Goal: Navigation & Orientation: Go to known website

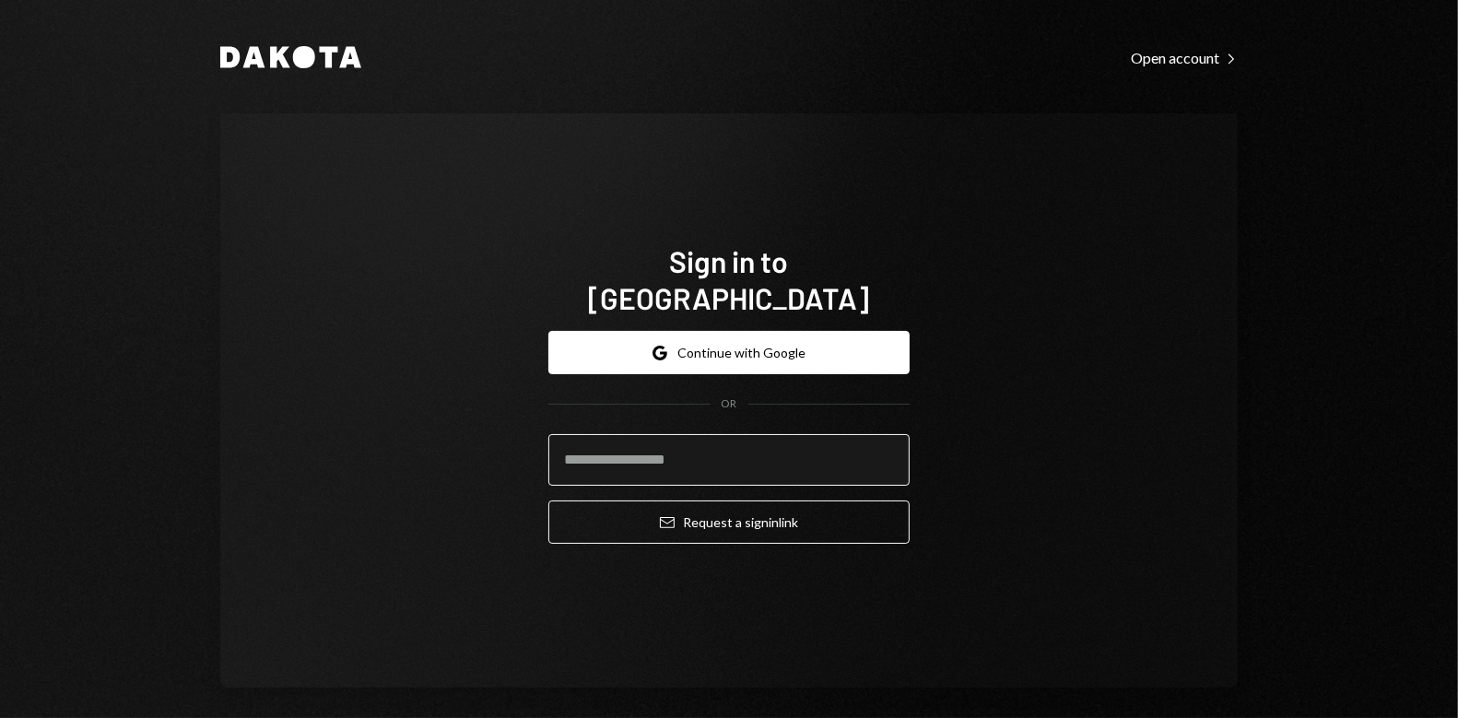
click at [670, 453] on input "email" at bounding box center [728, 460] width 361 height 52
type input "**********"
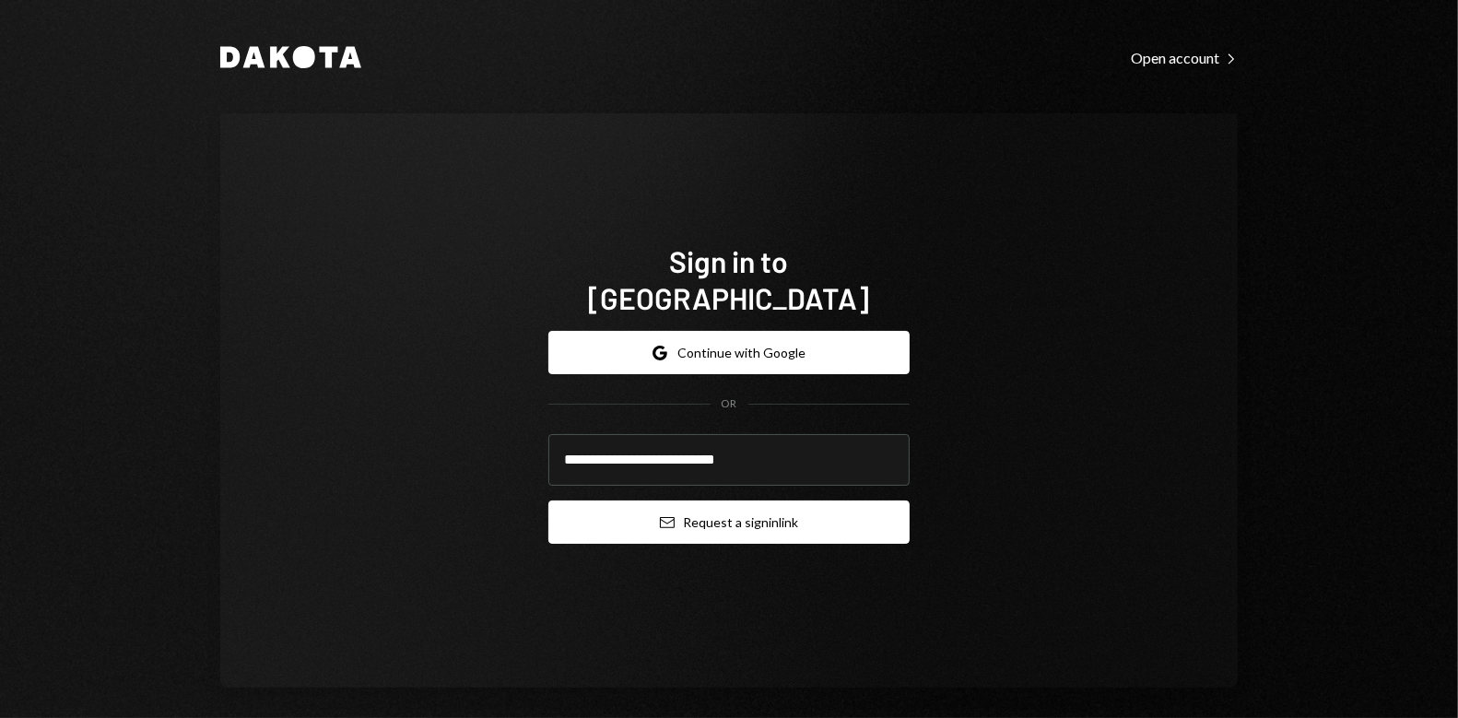
click at [736, 510] on button "Email Request a sign in link" at bounding box center [728, 522] width 361 height 43
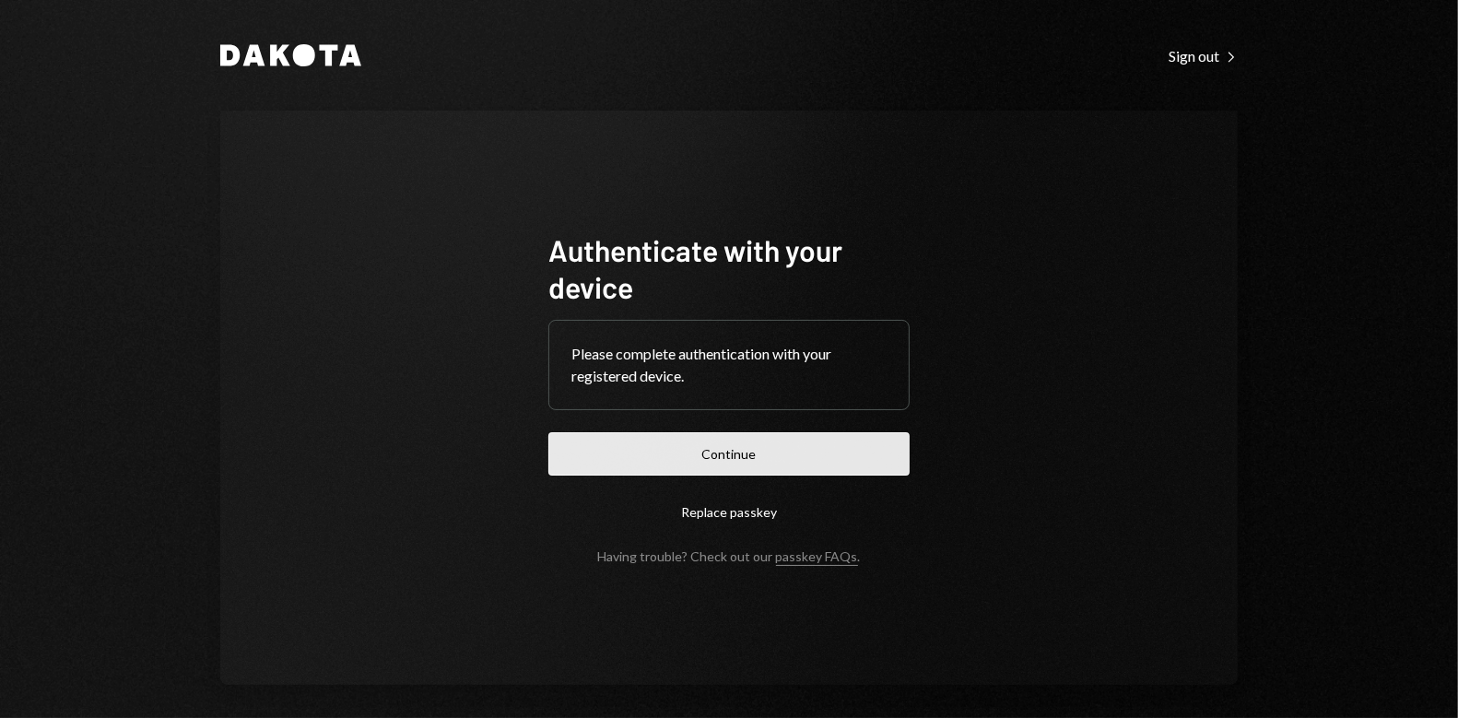
click at [732, 466] on button "Continue" at bounding box center [728, 453] width 361 height 43
